Goal: Transaction & Acquisition: Purchase product/service

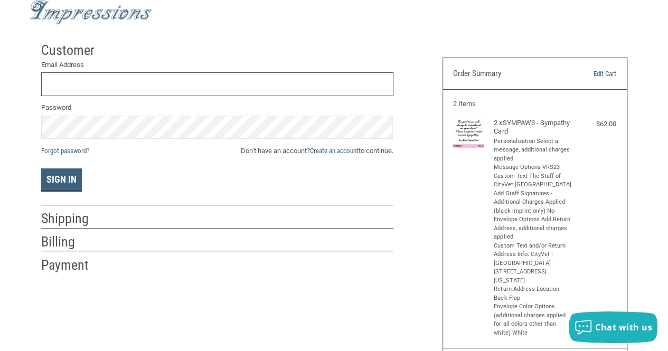
scroll to position [36, 0]
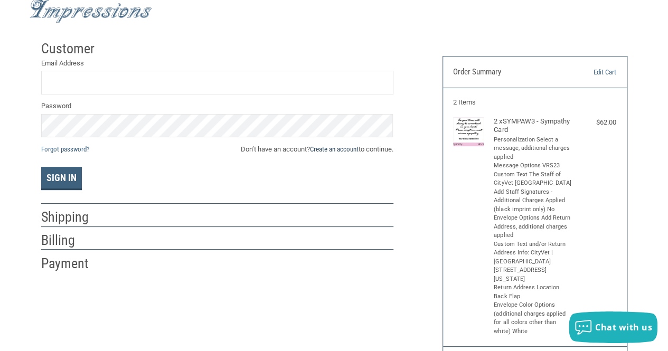
click at [337, 146] on link "Create an account" at bounding box center [334, 149] width 49 height 8
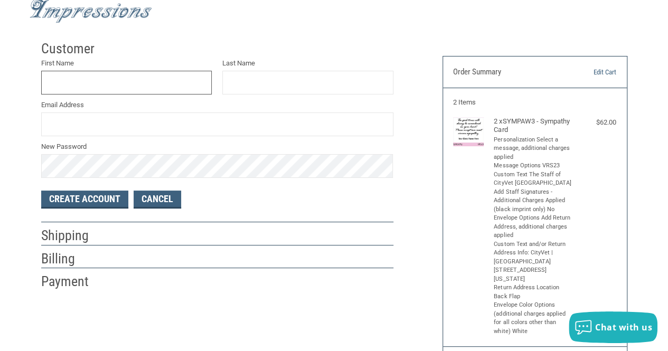
click at [89, 79] on input "First Name" at bounding box center [126, 83] width 171 height 24
type input "[PERSON_NAME]"
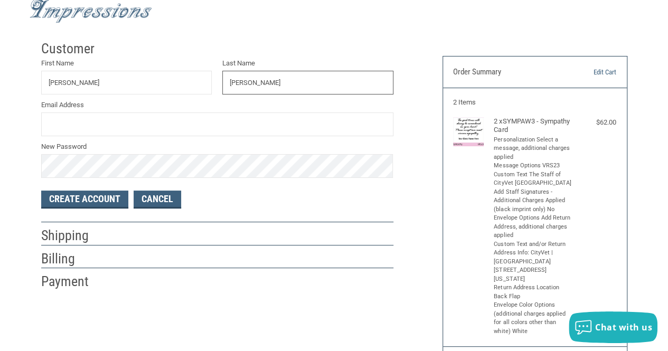
type input "[PERSON_NAME]"
type input "[PERSON_NAME][EMAIL_ADDRESS][PERSON_NAME][DOMAIN_NAME]"
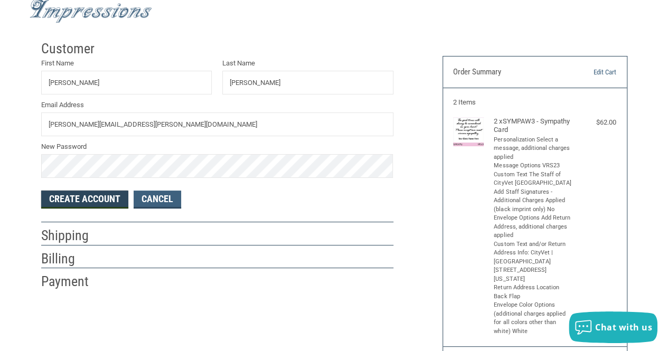
click at [92, 200] on button "Create Account" at bounding box center [84, 200] width 87 height 18
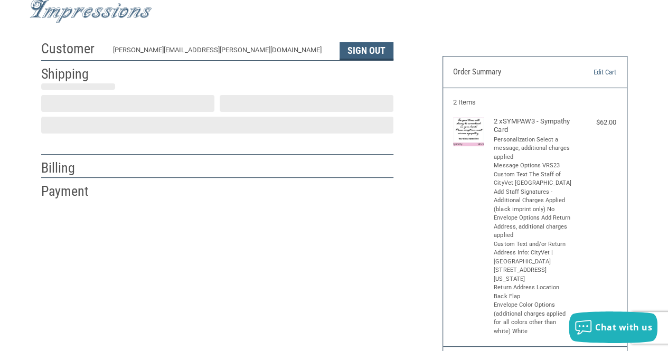
select select "US"
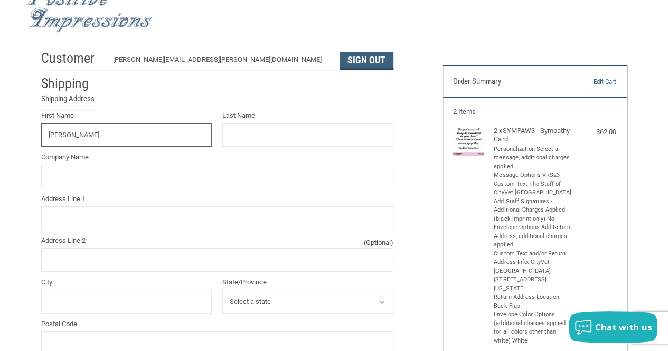
type input "[PERSON_NAME]"
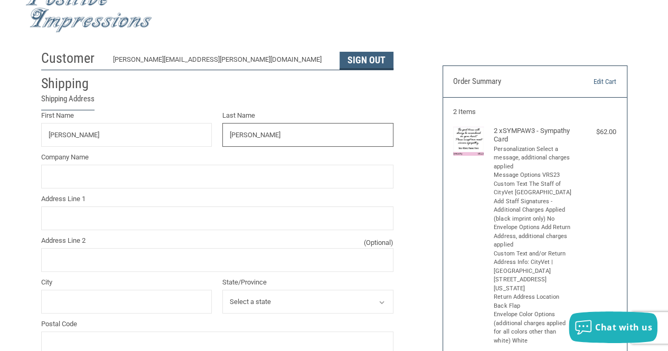
type input "[PERSON_NAME]"
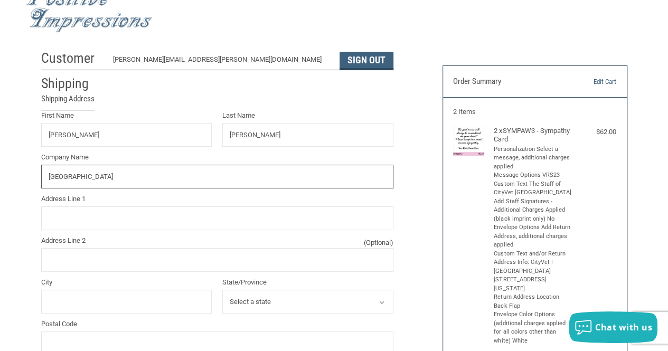
type input "[GEOGRAPHIC_DATA]"
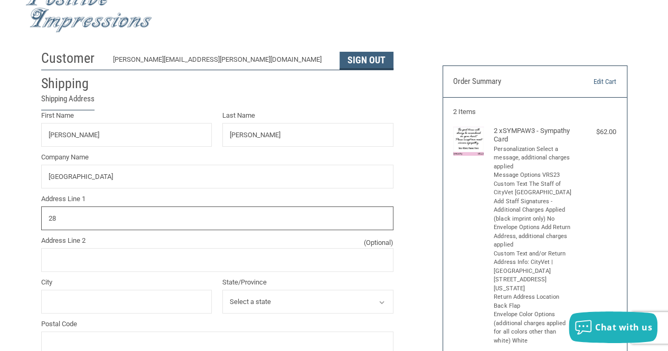
type input "2"
type input "2800 SANDSTONE DR"
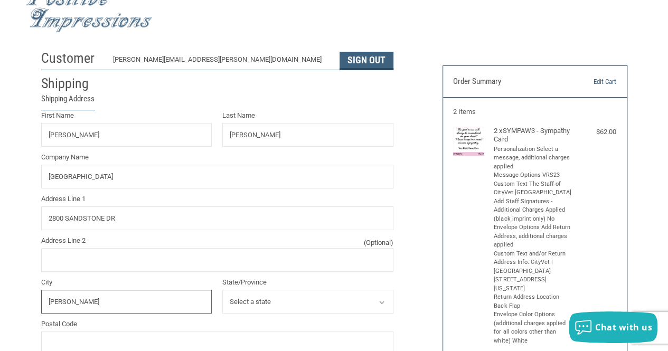
type input "[PERSON_NAME]"
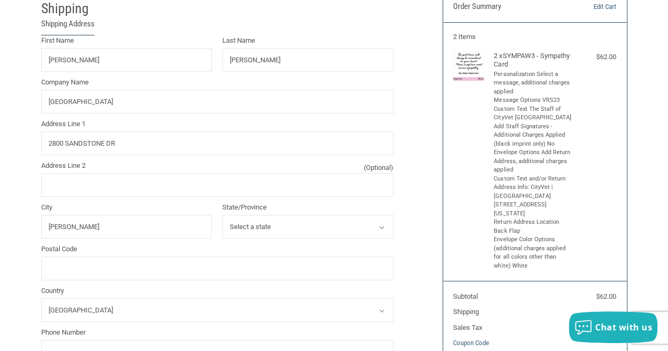
scroll to position [112, 0]
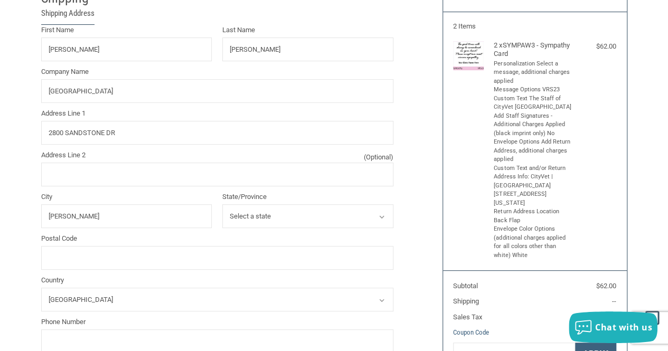
click at [274, 216] on select "Select a state [US_STATE] [US_STATE] [US_STATE] [US_STATE] [US_STATE] [US_STATE…" at bounding box center [307, 216] width 171 height 24
select select "[GEOGRAPHIC_DATA]"
click at [222, 204] on select "Select a state [US_STATE] [US_STATE] [US_STATE] [US_STATE] [US_STATE] [US_STATE…" at bounding box center [307, 216] width 171 height 24
click at [127, 253] on input "Postal Code" at bounding box center [217, 258] width 352 height 24
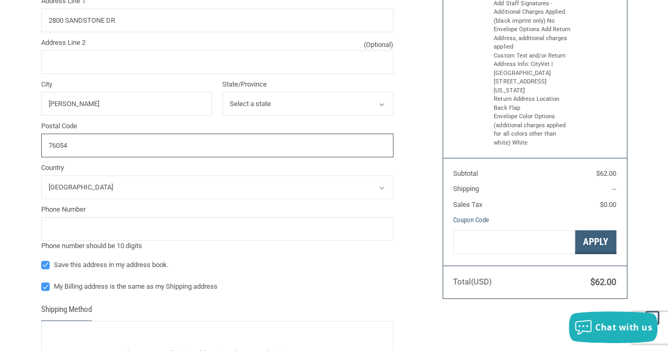
scroll to position [230, 0]
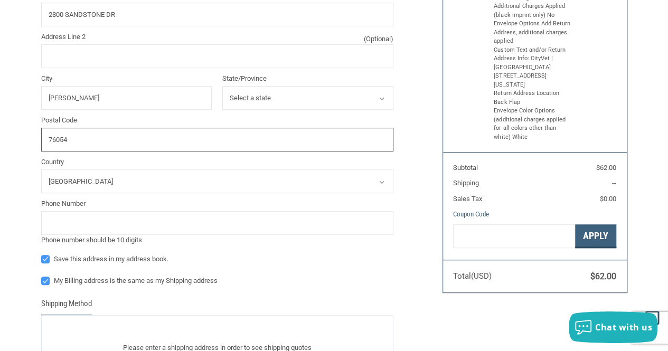
type input "76054"
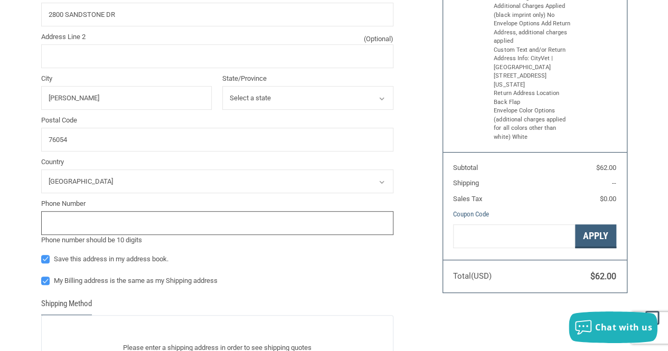
click at [76, 223] on input "tel" at bounding box center [217, 223] width 352 height 24
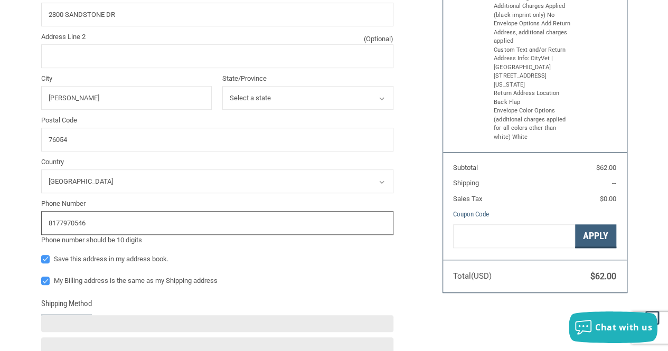
type input "8177970546"
click at [275, 273] on div "First Name [PERSON_NAME] Last Name [PERSON_NAME] Company Name CITYVET LAKE WORT…" at bounding box center [217, 97] width 352 height 383
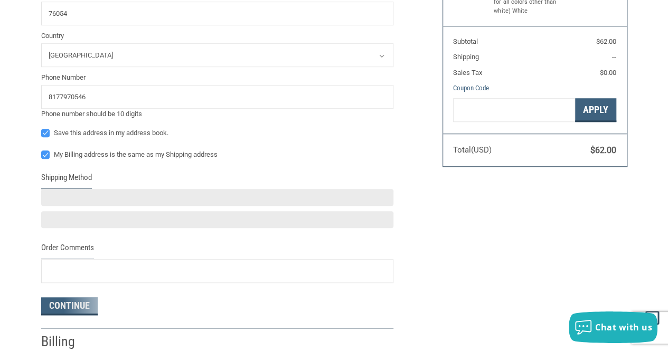
scroll to position [359, 0]
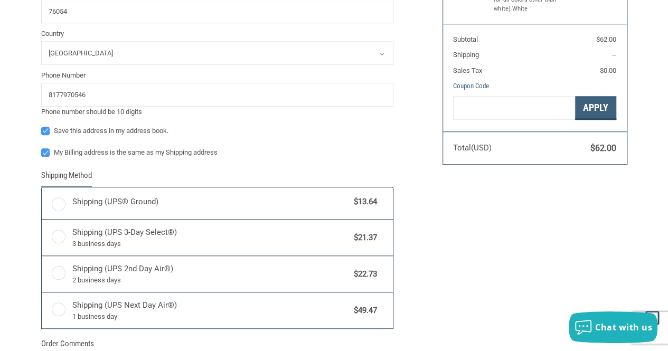
click at [49, 151] on label "My Billing address is the same as my Shipping address" at bounding box center [217, 152] width 352 height 8
click at [42, 148] on input "My Billing address is the same as my Shipping address" at bounding box center [41, 147] width 1 height 1
checkbox input "false"
radio input "true"
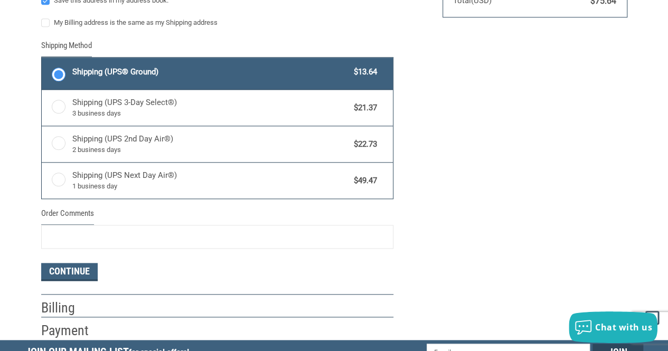
scroll to position [508, 0]
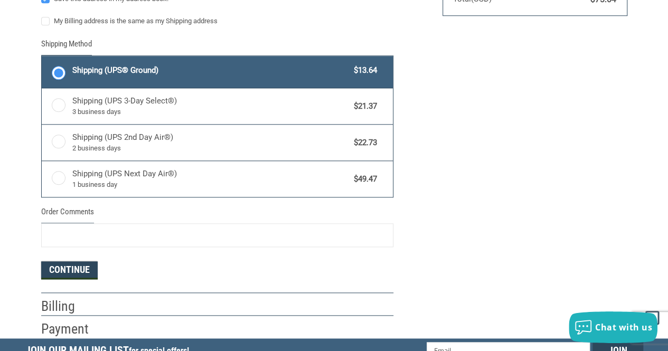
click at [64, 272] on button "Continue" at bounding box center [69, 271] width 57 height 18
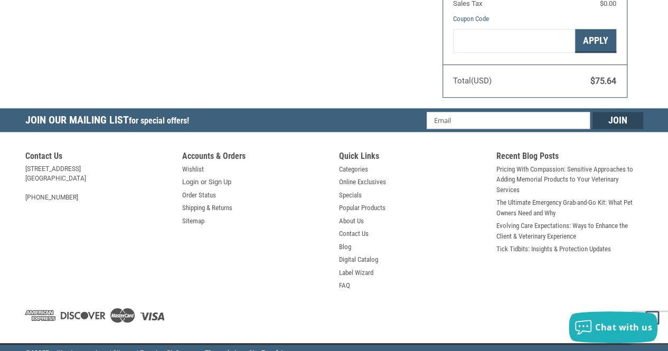
select select "US"
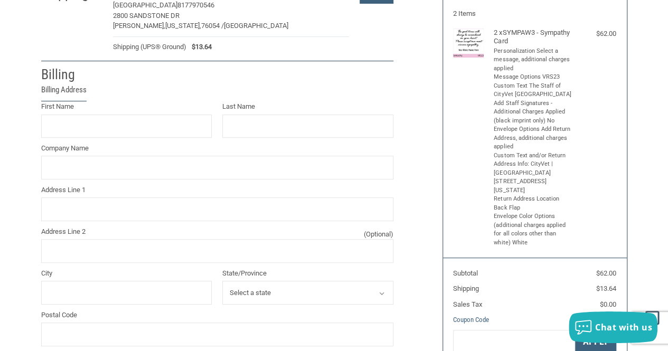
scroll to position [115, 0]
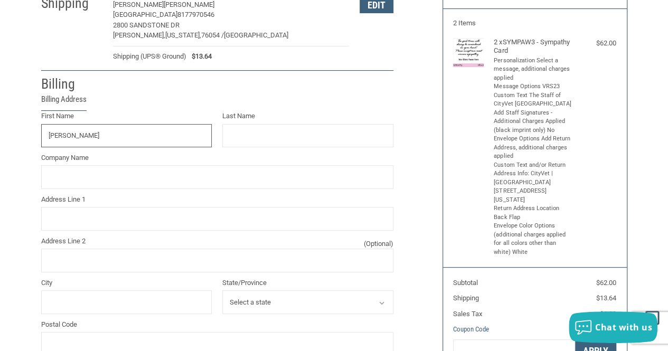
type input "[PERSON_NAME]"
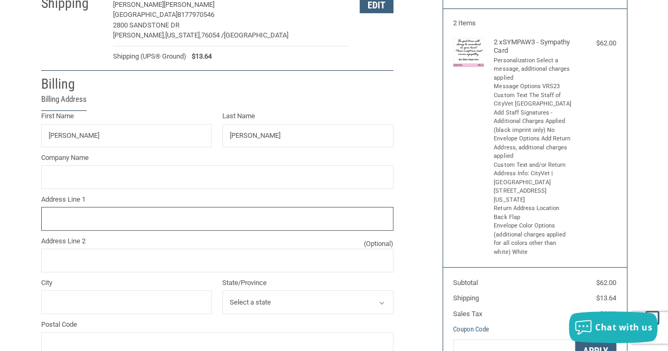
click at [97, 224] on input "Address Line 1" at bounding box center [217, 219] width 352 height 24
type input "[STREET_ADDRESS]"
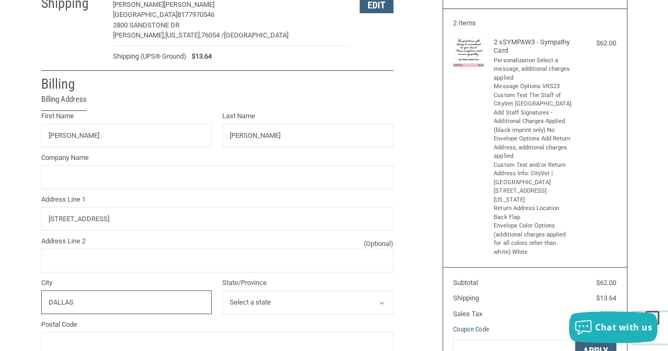
type input "DALLAS"
click at [265, 299] on select "Select a state [US_STATE] [US_STATE] [US_STATE] [US_STATE] [US_STATE] Armed For…" at bounding box center [307, 303] width 171 height 24
select select "[GEOGRAPHIC_DATA]"
click at [222, 291] on select "Select a state [US_STATE] [US_STATE] [US_STATE] [US_STATE] [US_STATE] Armed For…" at bounding box center [307, 303] width 171 height 24
click at [90, 339] on input "Postal Code" at bounding box center [217, 344] width 352 height 24
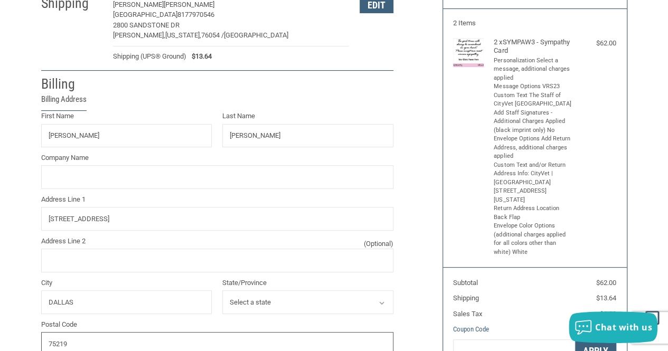
type input "75219"
click at [412, 318] on div "Customer [PERSON_NAME][EMAIL_ADDRESS][PERSON_NAME][DOMAIN_NAME] Sign Out Shippi…" at bounding box center [234, 247] width 402 height 583
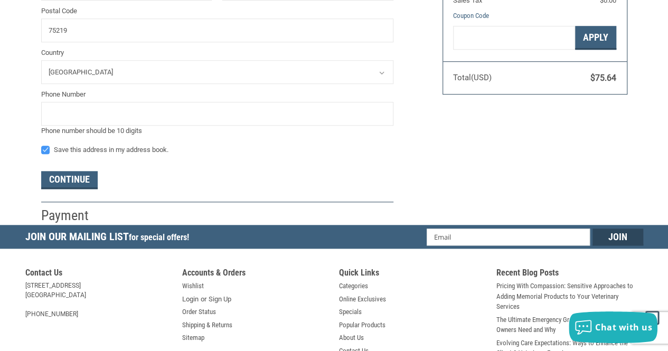
scroll to position [434, 0]
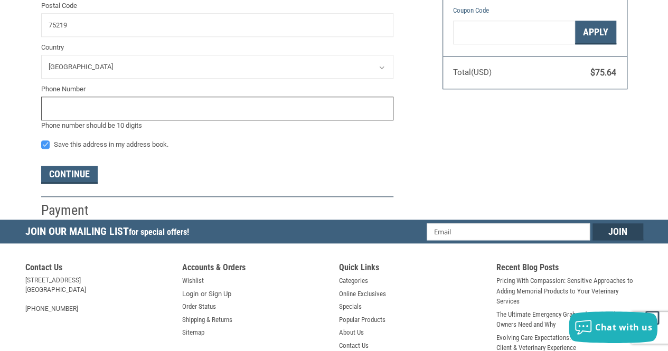
click at [79, 109] on input "tel" at bounding box center [217, 109] width 352 height 24
type input "8177970546"
click at [71, 174] on button "Continue" at bounding box center [69, 175] width 57 height 18
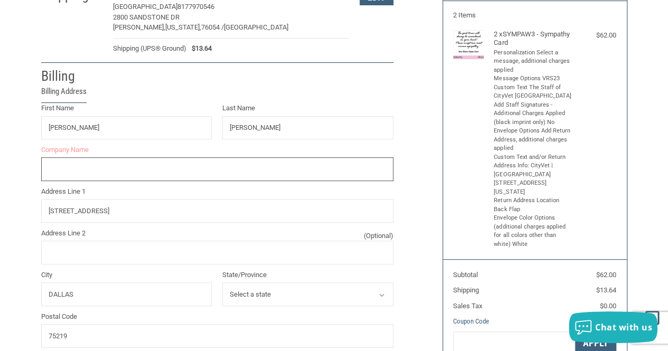
scroll to position [110, 0]
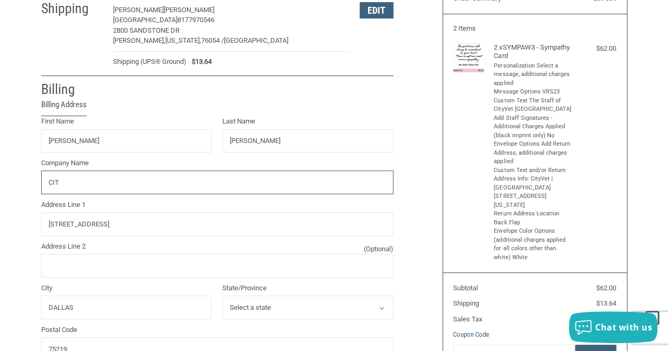
type input "CityVet [GEOGRAPHIC_DATA]"
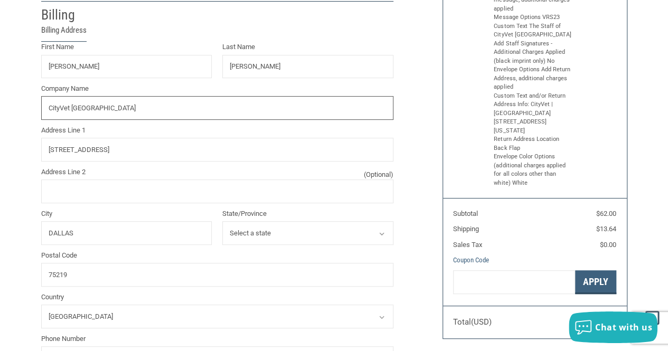
scroll to position [182, 0]
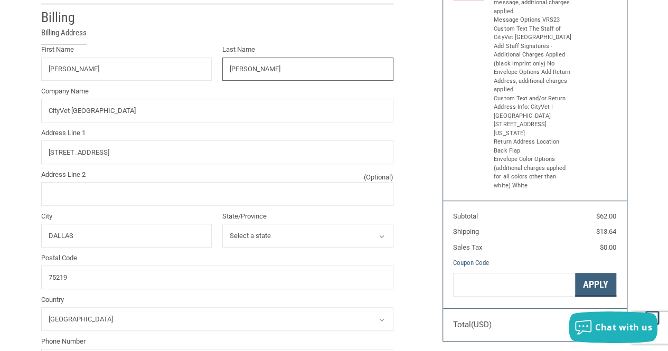
drag, startPoint x: 297, startPoint y: 74, endPoint x: 219, endPoint y: 68, distance: 78.9
click at [219, 68] on div "Last Name [PERSON_NAME]" at bounding box center [307, 62] width 181 height 36
type input "BROWN"
click at [372, 37] on div "Billing Address" at bounding box center [217, 35] width 352 height 17
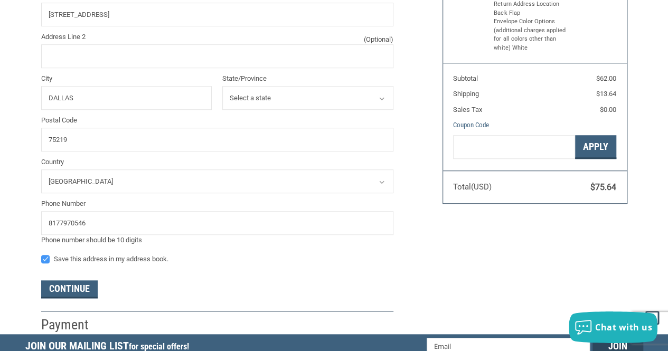
scroll to position [320, 0]
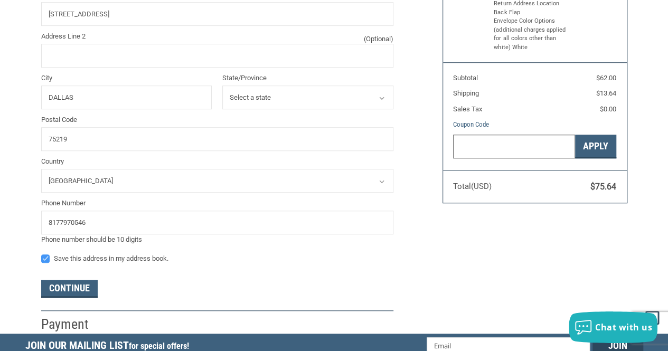
click at [489, 141] on input "Gift Certificate or Coupon Code" at bounding box center [514, 147] width 122 height 24
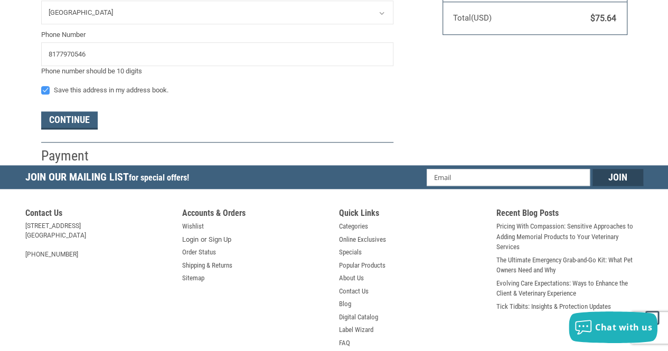
scroll to position [489, 0]
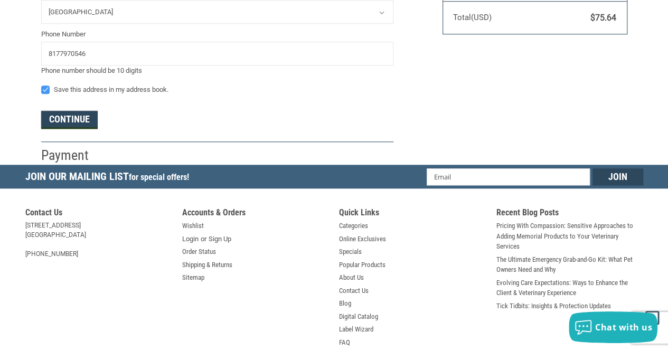
click at [65, 117] on button "Continue" at bounding box center [69, 120] width 57 height 18
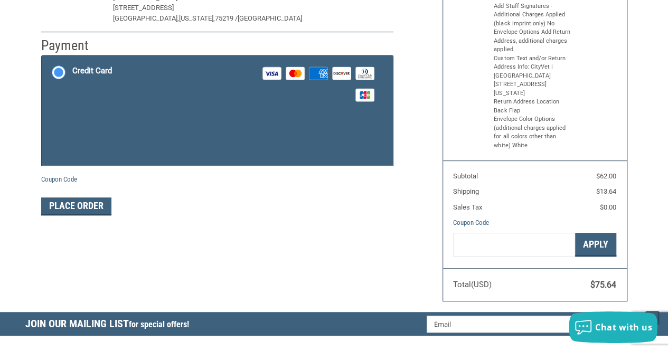
scroll to position [184, 0]
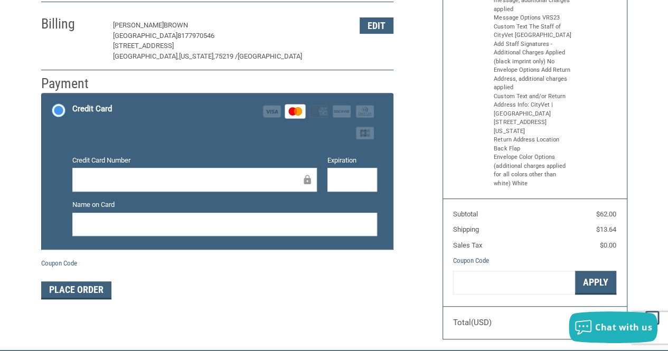
click at [109, 209] on label "Name on Card" at bounding box center [224, 205] width 305 height 11
click at [324, 270] on form "Payment Methods Credit Card Credit Card Visa Master Amex Discover Diners Club J…" at bounding box center [217, 196] width 352 height 207
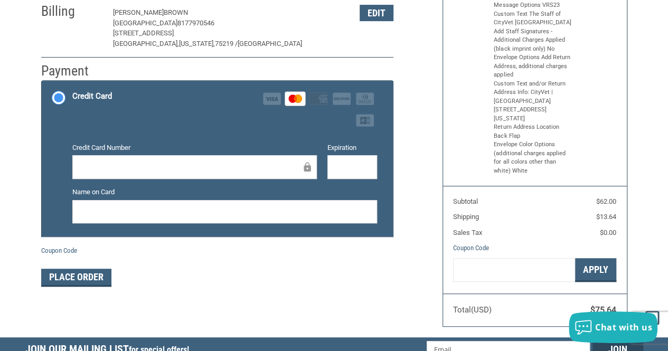
scroll to position [197, 0]
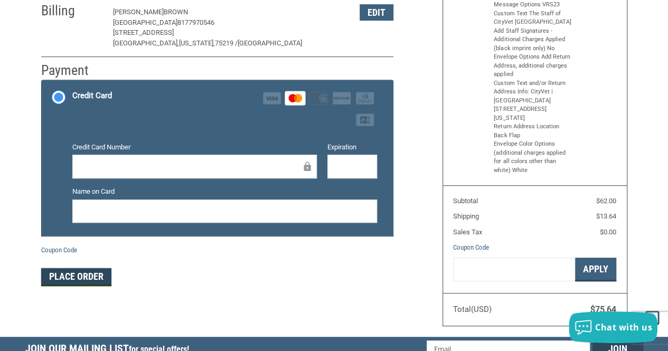
click at [70, 279] on button "Place Order" at bounding box center [76, 277] width 70 height 18
